Goal: Register for event/course

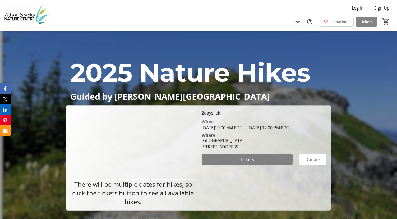
click at [366, 21] on span "Tickets" at bounding box center [366, 22] width 13 height 6
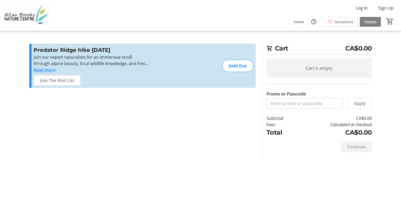
click at [238, 67] on div "Sold Out" at bounding box center [237, 66] width 31 height 12
click at [301, 23] on span "Home" at bounding box center [298, 22] width 10 height 6
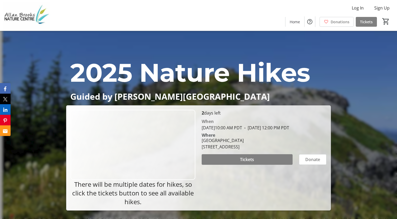
click at [145, 146] on img at bounding box center [133, 145] width 125 height 70
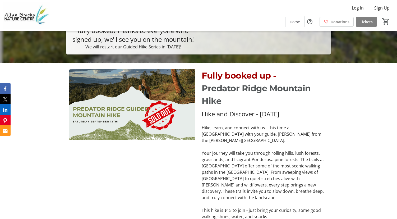
scroll to position [158, 0]
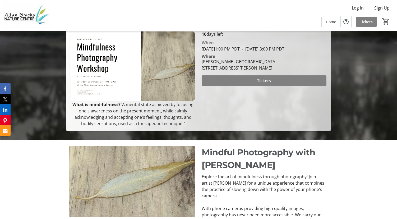
scroll to position [185, 0]
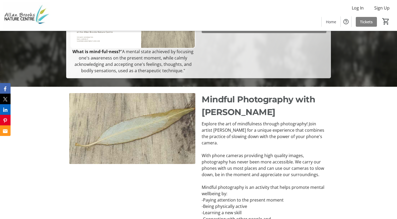
drag, startPoint x: 203, startPoint y: 138, endPoint x: 276, endPoint y: 151, distance: 74.3
click at [276, 118] on p "Mindful Photography with [PERSON_NAME]" at bounding box center [264, 105] width 126 height 25
copy p "Mindful Photography with [PERSON_NAME]"
click at [285, 146] on p "Explore the art of mindfulness through photography! Join artist [PERSON_NAME] f…" at bounding box center [264, 132] width 126 height 25
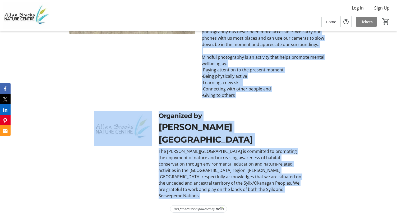
scroll to position [334, 0]
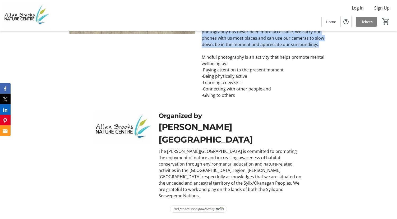
drag, startPoint x: 202, startPoint y: 109, endPoint x: 318, endPoint y: 63, distance: 124.7
click at [318, 63] on div "Explore the art of mindfulness through photography! Join artist [PERSON_NAME] f…" at bounding box center [264, 44] width 126 height 108
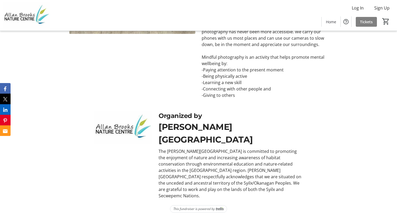
click at [264, 92] on p "-Connecting with other people and" at bounding box center [264, 89] width 126 height 6
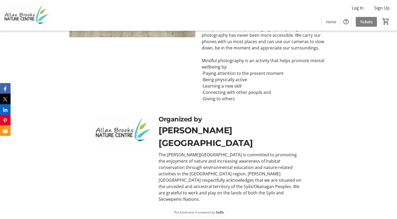
scroll to position [281, 0]
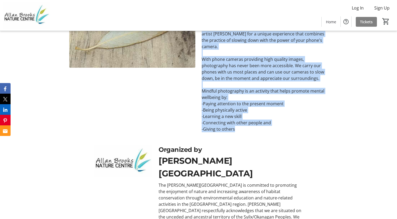
drag, startPoint x: 201, startPoint y: 65, endPoint x: 316, endPoint y: 165, distance: 152.5
click at [316, 132] on div "Explore the art of mindfulness through photography! Join artist [PERSON_NAME] f…" at bounding box center [264, 78] width 132 height 108
copy div "Explore the art of mindfulness through photography! Join artist [PERSON_NAME] f…"
